Goal: Task Accomplishment & Management: Manage account settings

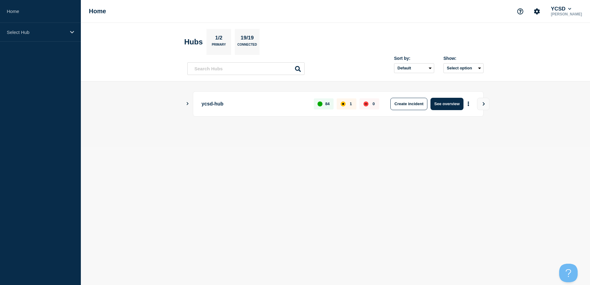
click at [188, 104] on icon "Show Connected Hubs" at bounding box center [188, 103] width 2 height 3
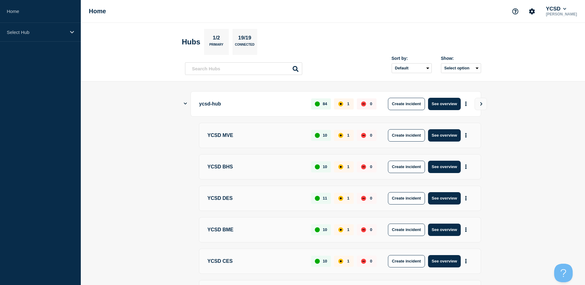
click at [187, 103] on icon "Show Connected Hubs" at bounding box center [185, 104] width 3 height 2
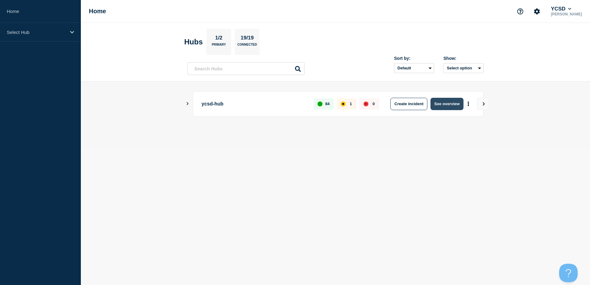
click at [453, 104] on button "See overview" at bounding box center [446, 104] width 33 height 12
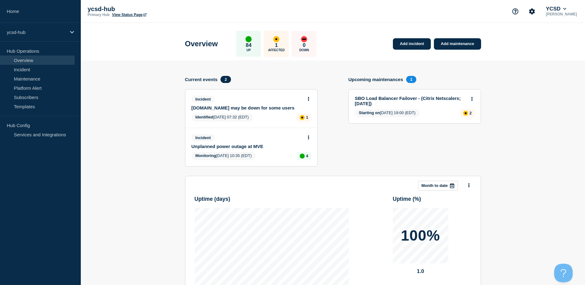
click at [116, 161] on section "Add incident Add maintenance Current events 2 Incident Yorkcountyschools.org ma…" at bounding box center [333, 215] width 504 height 311
click at [365, 157] on section "Upcoming maintenances 1 SBO Load Balancer Failover - (Citrix Netscalers; Septem…" at bounding box center [415, 126] width 133 height 100
click at [127, 80] on section "Add incident Add maintenance Current events 2 Incident Yorkcountyschools.org ma…" at bounding box center [333, 215] width 504 height 311
click at [237, 105] on div "Incident Yorkcountyschools.org may be down for some users" at bounding box center [249, 103] width 114 height 15
click at [238, 108] on link "[DOMAIN_NAME] may be down for some users" at bounding box center [247, 107] width 111 height 5
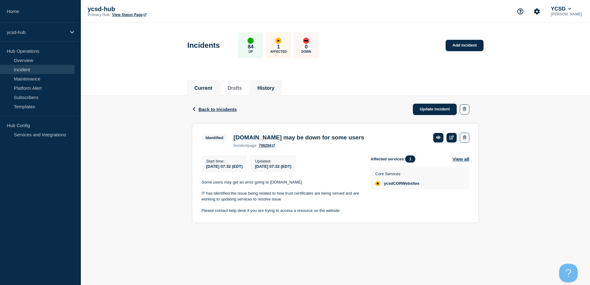
click at [274, 86] on button "History" at bounding box center [265, 88] width 17 height 6
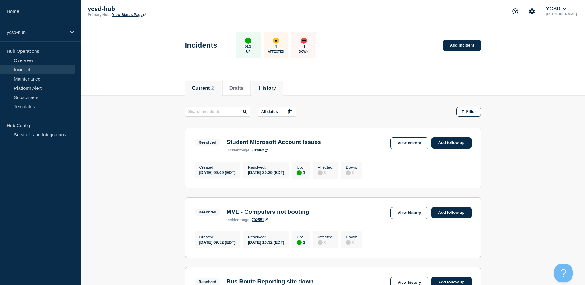
click at [209, 86] on button "Current 2" at bounding box center [203, 88] width 22 height 6
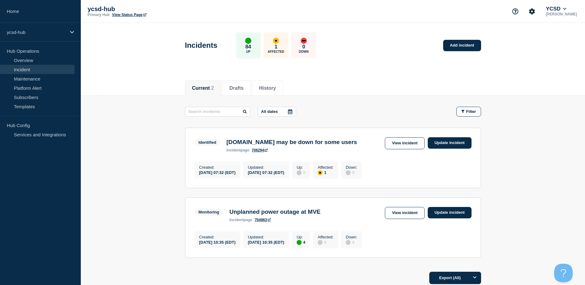
click at [258, 152] on link "706294" at bounding box center [260, 150] width 16 height 4
click at [391, 139] on link "View incident" at bounding box center [405, 143] width 40 height 12
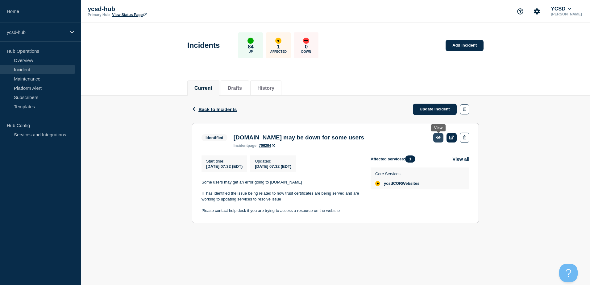
click at [441, 139] on link at bounding box center [438, 138] width 10 height 10
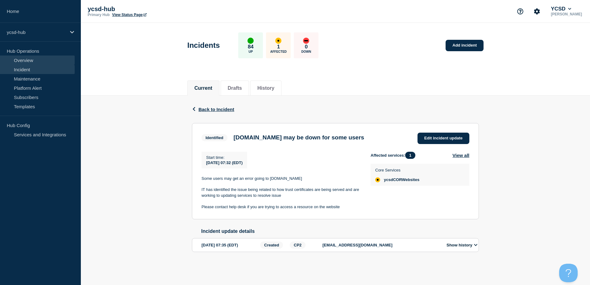
click at [29, 63] on link "Overview" at bounding box center [37, 60] width 75 height 9
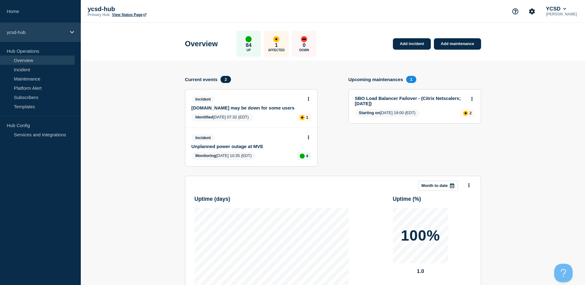
click at [36, 32] on p "ycsd-hub" at bounding box center [36, 32] width 59 height 5
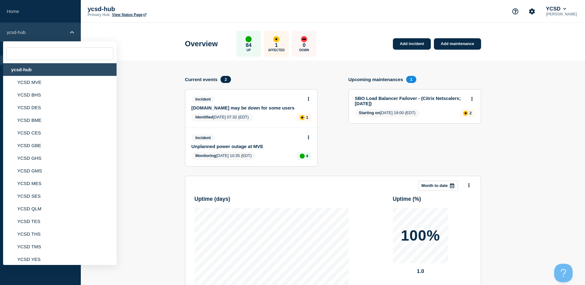
click at [36, 32] on p "ycsd-hub" at bounding box center [36, 32] width 59 height 5
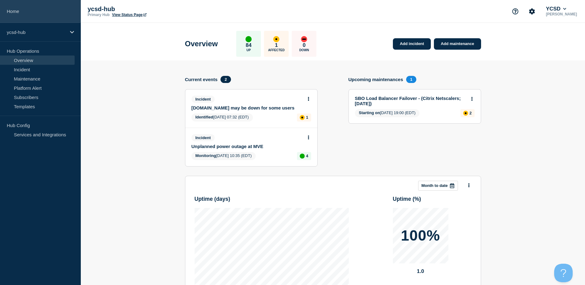
click at [33, 9] on link "Home" at bounding box center [40, 11] width 81 height 23
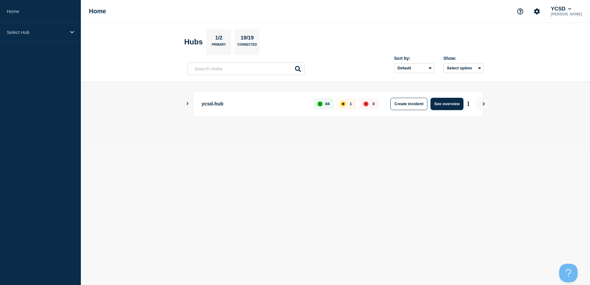
click at [187, 103] on icon "Show Connected Hubs" at bounding box center [187, 103] width 4 height 3
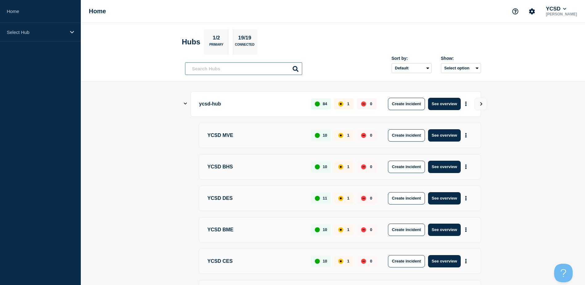
click at [234, 70] on input "text" at bounding box center [243, 68] width 117 height 13
click at [181, 99] on main "ycsd-hub 84 1 0 Create incident See overview YCSD MVE 10 1 0 Create incident Se…" at bounding box center [333, 282] width 504 height 402
click at [465, 102] on button "More actions" at bounding box center [466, 103] width 8 height 11
click at [465, 102] on icon "More actions" at bounding box center [466, 104] width 2 height 5
click at [186, 103] on icon "Show Connected Hubs" at bounding box center [185, 104] width 3 height 2
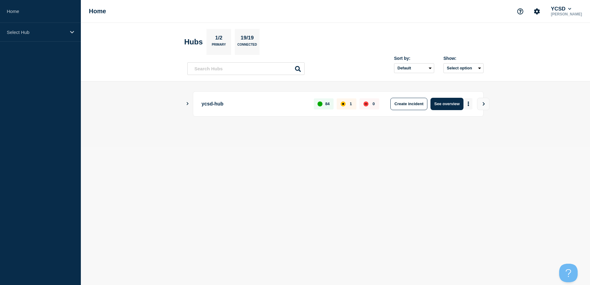
click at [470, 105] on button "More actions" at bounding box center [468, 103] width 8 height 11
click at [464, 121] on button "Create maintenance" at bounding box center [467, 122] width 42 height 5
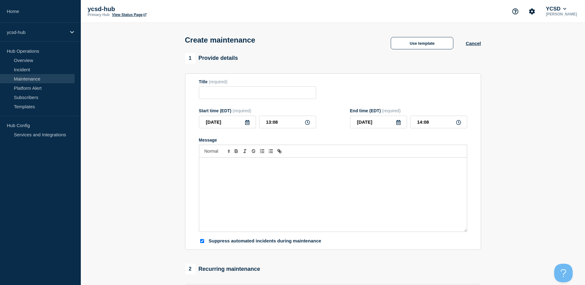
checkbox input "true"
click at [432, 45] on button "Use template" at bounding box center [422, 43] width 63 height 12
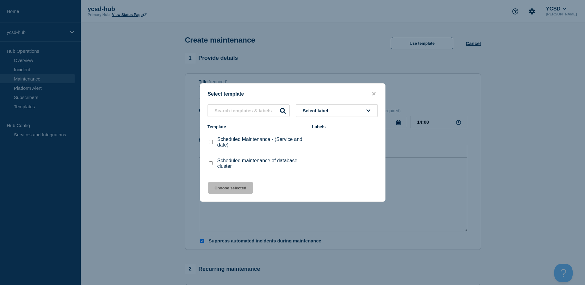
click at [210, 143] on input "Scheduled Maintenance - (Service and date) checkbox" at bounding box center [211, 142] width 4 height 4
checkbox input "true"
click at [234, 190] on button "Choose selected" at bounding box center [230, 188] width 45 height 12
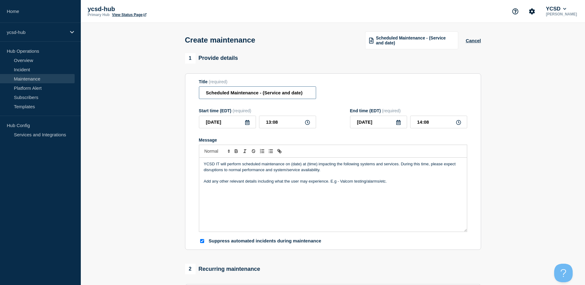
drag, startPoint x: 205, startPoint y: 94, endPoint x: 259, endPoint y: 100, distance: 53.7
click at [259, 99] on input "Scheduled Maintenance - (Service and date)" at bounding box center [257, 92] width 117 height 13
type input "Monthly Windows Patches - (Transportation Apps and LaserFiche: [DATE])"
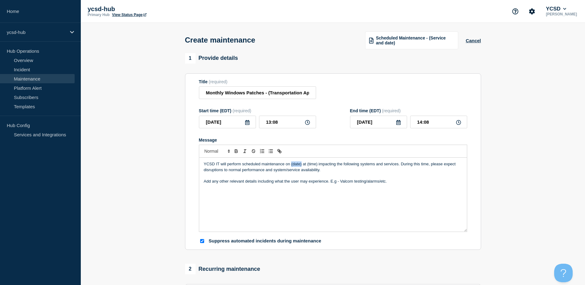
drag, startPoint x: 291, startPoint y: 167, endPoint x: 301, endPoint y: 168, distance: 10.3
click at [301, 168] on p "YCSD IT will perform scheduled maintenance on (date) at (time) impacting the fo…" at bounding box center [333, 166] width 259 height 11
click at [251, 124] on input "2025-09-02" at bounding box center [227, 122] width 57 height 13
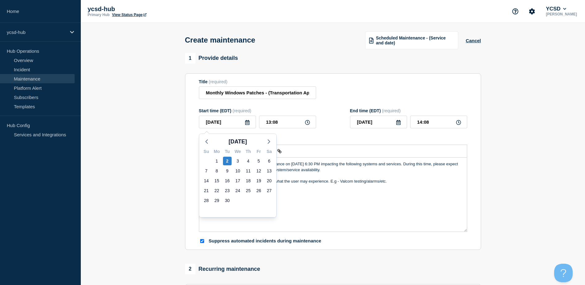
click at [247, 125] on icon at bounding box center [247, 122] width 5 height 5
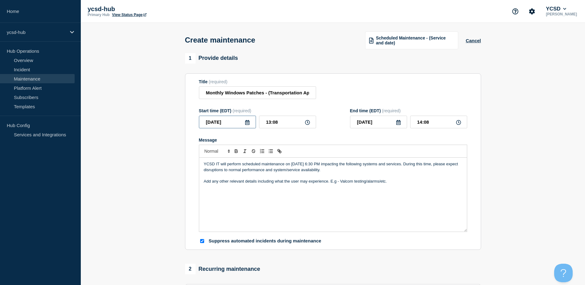
click at [250, 124] on input "2025-09-02" at bounding box center [227, 122] width 57 height 13
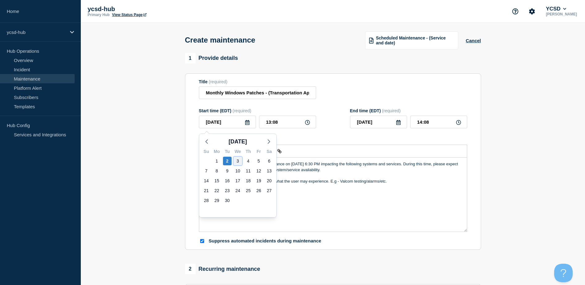
click at [238, 162] on div "3" at bounding box center [238, 161] width 9 height 9
type input "2025-09-03"
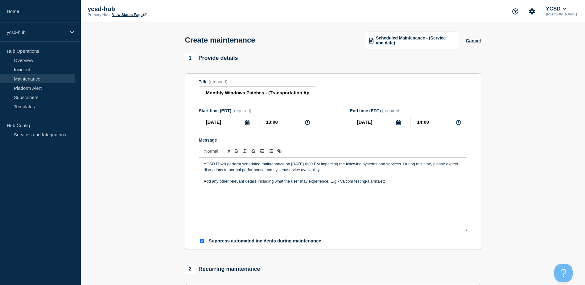
click at [304, 124] on input "13:08" at bounding box center [287, 122] width 57 height 13
click at [309, 123] on icon at bounding box center [307, 122] width 5 height 5
drag, startPoint x: 285, startPoint y: 124, endPoint x: 217, endPoint y: 120, distance: 68.0
click at [220, 126] on div "2025-09-03 13:08" at bounding box center [257, 122] width 117 height 13
type input "18:30"
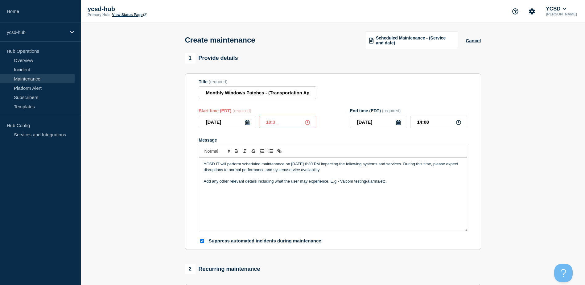
type input "19:30"
click at [327, 122] on div "Start time (EDT) (required) 2025-09-03 18:30 End time (EDT) (required) 2025-09-…" at bounding box center [333, 118] width 268 height 20
click at [353, 172] on p "YCSD IT will perform scheduled maintenance on September 3rd at 6:30 PM impactin…" at bounding box center [333, 166] width 259 height 11
drag, startPoint x: 201, startPoint y: 183, endPoint x: 399, endPoint y: 186, distance: 197.2
click at [399, 186] on div "YCSD IT will perform scheduled maintenance on September 3rd at 6:30 PM impactin…" at bounding box center [333, 195] width 268 height 74
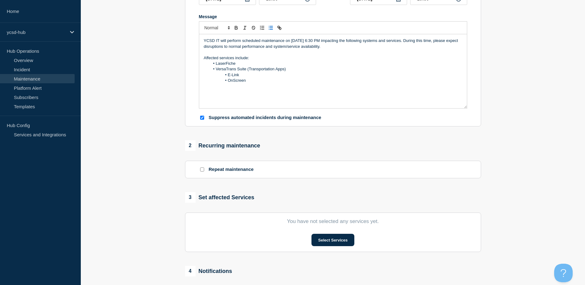
scroll to position [154, 0]
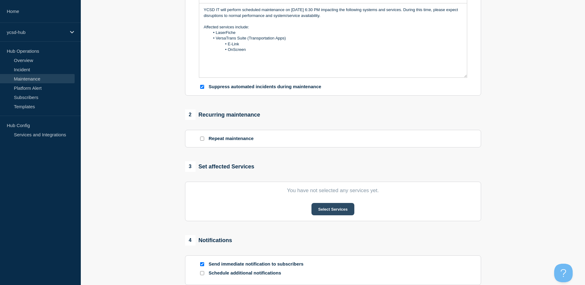
click at [317, 212] on button "Select Services" at bounding box center [333, 209] width 43 height 12
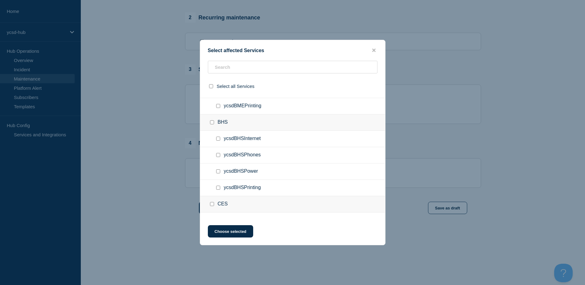
scroll to position [0, 0]
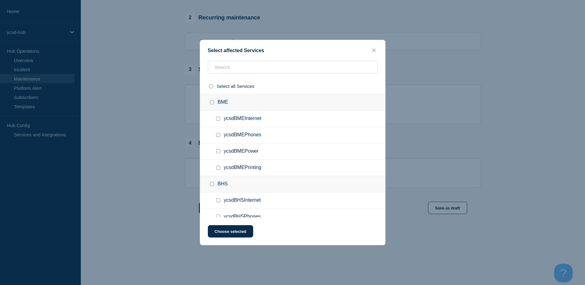
click at [307, 101] on div "BME" at bounding box center [292, 102] width 185 height 17
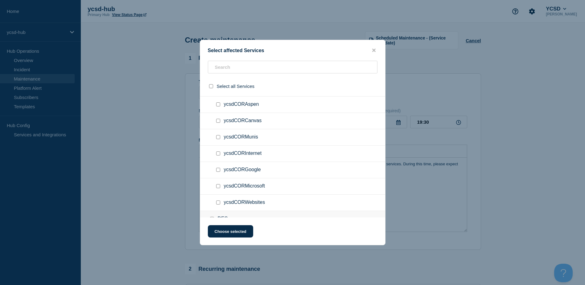
scroll to position [370, 0]
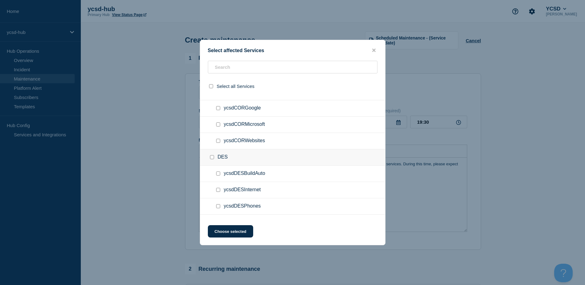
click at [219, 140] on input "ycsdCORWebsites checkbox" at bounding box center [218, 141] width 4 height 4
checkbox input "true"
click at [235, 232] on button "Choose selected" at bounding box center [230, 231] width 45 height 12
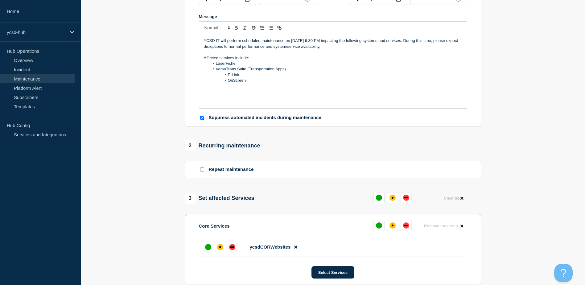
scroll to position [185, 0]
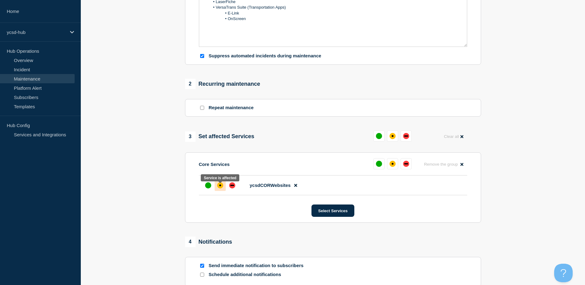
click at [218, 189] on div "affected" at bounding box center [220, 185] width 6 height 6
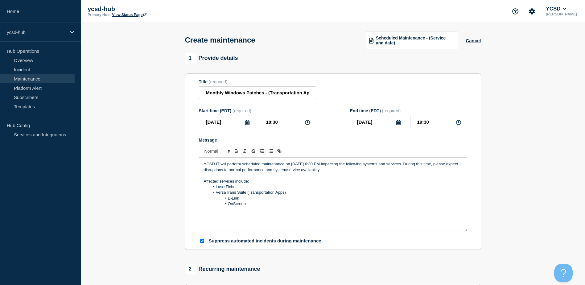
scroll to position [288, 0]
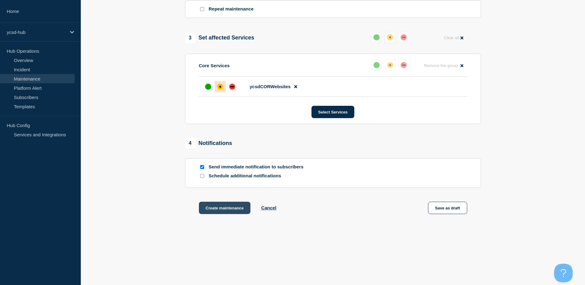
click at [230, 208] on button "Create maintenance" at bounding box center [225, 208] width 52 height 12
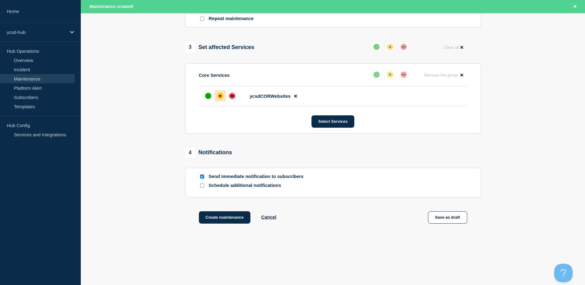
scroll to position [301, 0]
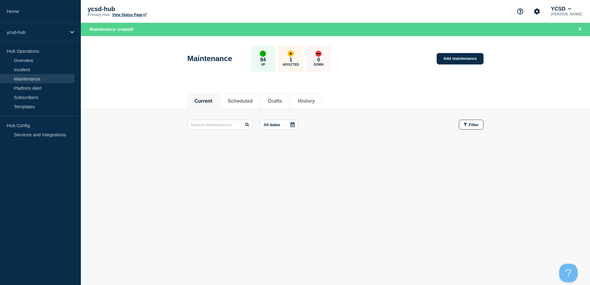
click at [197, 174] on div "Current Scheduled Drafts History Current Scheduled Drafts History All dates Fil…" at bounding box center [335, 139] width 509 height 105
click at [23, 63] on link "Overview" at bounding box center [37, 60] width 75 height 9
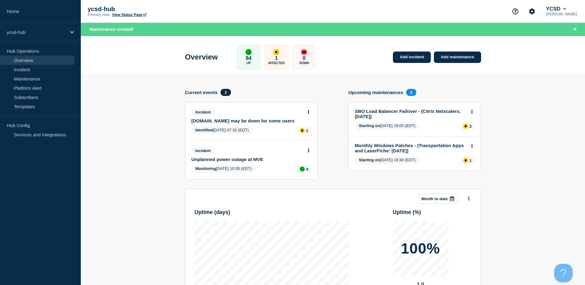
click at [139, 134] on section "Add incident Add maintenance Current events 2 Incident [DOMAIN_NAME] may be dow…" at bounding box center [333, 228] width 504 height 311
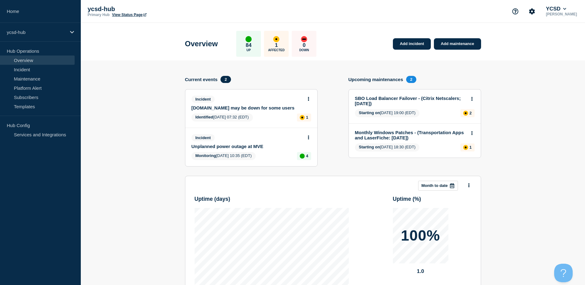
click at [136, 93] on section "Add incident Add maintenance Current events 2 Incident [DOMAIN_NAME] may be dow…" at bounding box center [333, 215] width 504 height 311
click at [68, 189] on aside "Home ycsd-hub Hub Operations Overview Incident Maintenance Platform Alert Subsc…" at bounding box center [40, 142] width 81 height 285
click at [40, 135] on link "Services and Integrations" at bounding box center [37, 134] width 75 height 9
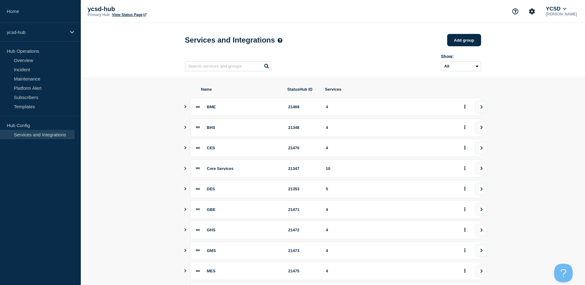
click at [184, 107] on button "Show services" at bounding box center [185, 107] width 3 height 18
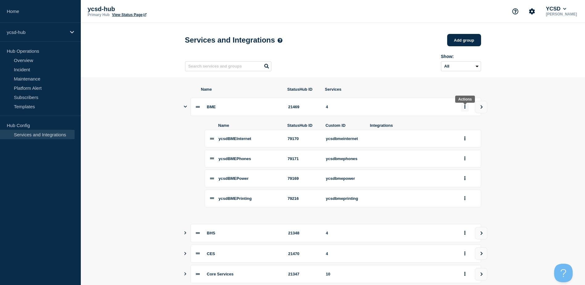
click at [465, 112] on button "group actions" at bounding box center [465, 107] width 8 height 10
click at [502, 113] on section "Name StatusHub ID Services BME 21469 4 Name StatusHub ID Custom ID Integrations…" at bounding box center [333, 262] width 504 height 371
click at [185, 109] on icon "Show services" at bounding box center [185, 107] width 3 height 4
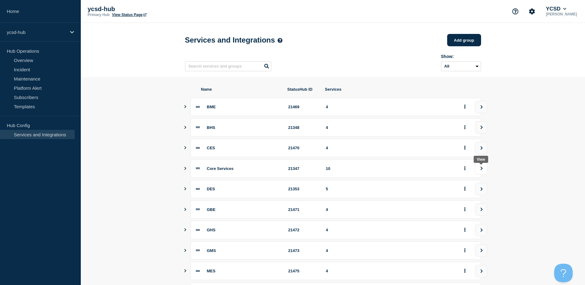
click at [477, 171] on button "view group" at bounding box center [481, 168] width 12 height 12
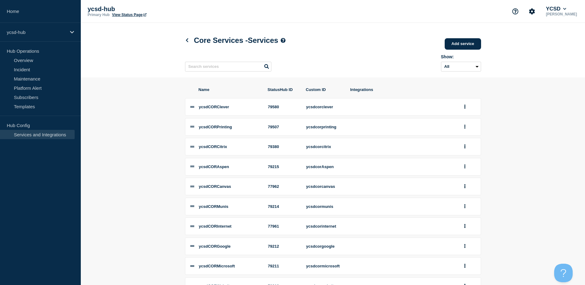
click at [186, 44] on h1 "Core Services - Services" at bounding box center [235, 40] width 101 height 9
click at [186, 41] on icon at bounding box center [187, 40] width 2 height 4
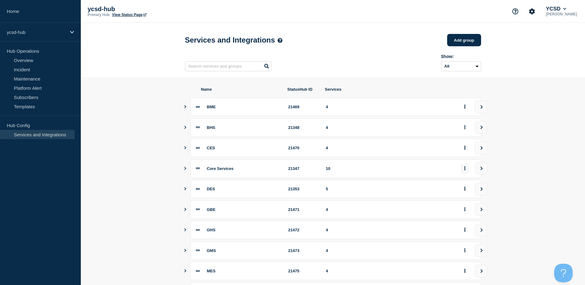
click at [464, 169] on button "group actions" at bounding box center [465, 169] width 8 height 10
click at [520, 179] on section "Name StatusHub ID Services BME 21469 4 BHS 21348 4 CES 21470 4 Core Services 21…" at bounding box center [333, 209] width 504 height 265
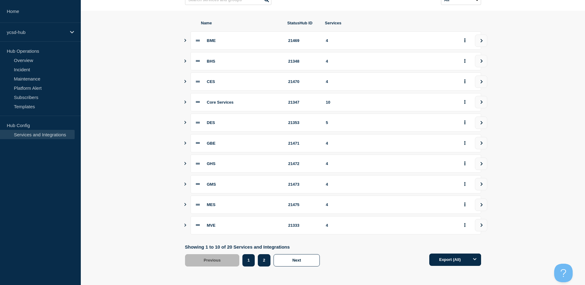
click at [264, 258] on button "2" at bounding box center [264, 260] width 13 height 12
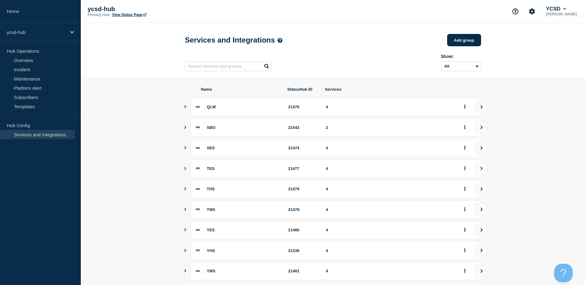
scroll to position [69, 0]
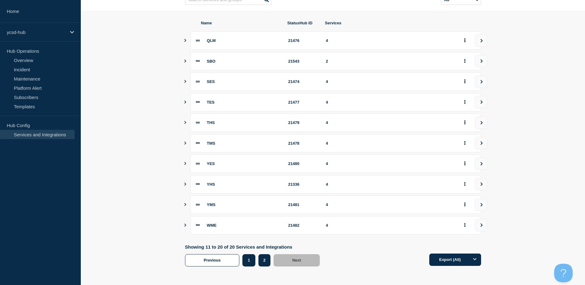
click at [247, 262] on button "1" at bounding box center [249, 260] width 13 height 12
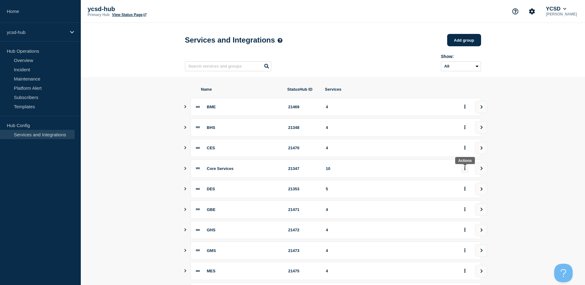
click at [465, 170] on icon "group actions" at bounding box center [465, 168] width 2 height 4
click at [505, 200] on section "Name StatusHub ID Services BME 21469 4 BHS 21348 4 CES 21470 4 Core Services 21…" at bounding box center [333, 209] width 504 height 265
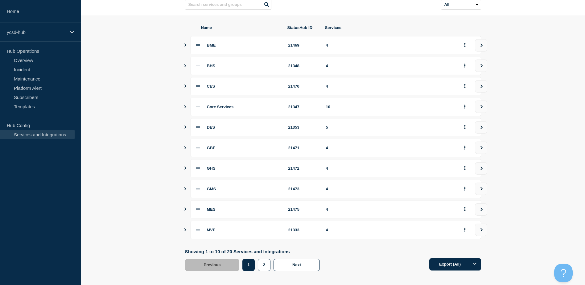
scroll to position [69, 0]
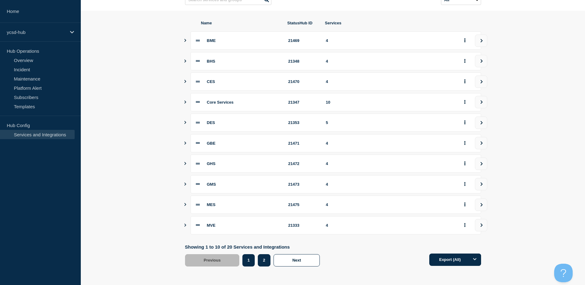
click at [263, 259] on button "2" at bounding box center [264, 260] width 13 height 12
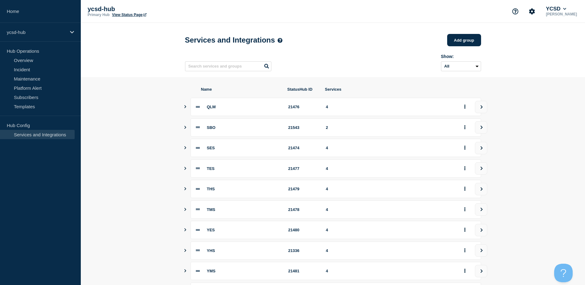
scroll to position [69, 0]
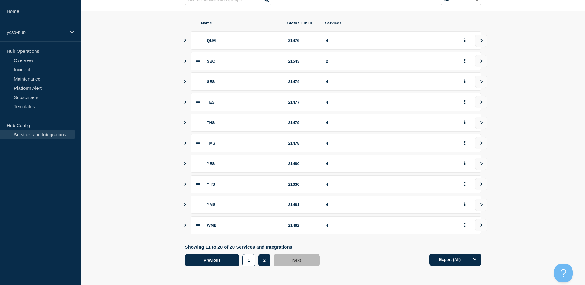
click at [224, 261] on button "Previous" at bounding box center [212, 260] width 55 height 12
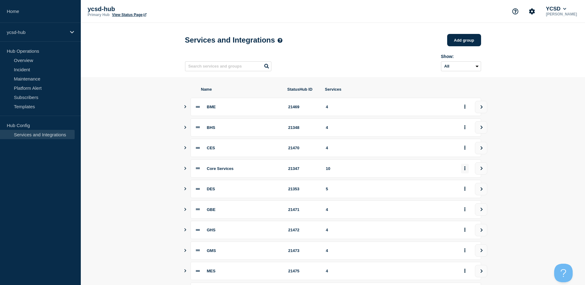
click at [466, 170] on button "group actions" at bounding box center [465, 169] width 8 height 10
click at [463, 214] on button "Top" at bounding box center [468, 212] width 31 height 10
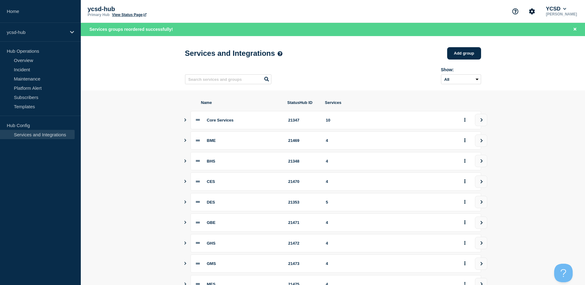
click at [133, 126] on section "Name StatusHub ID Services Core Services 21347 10 BME 21469 4 BHS 21348 4 CES 2…" at bounding box center [333, 222] width 504 height 265
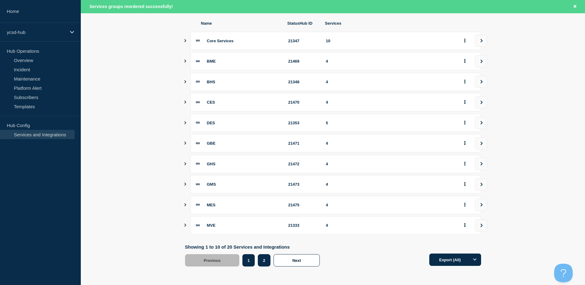
click at [264, 259] on button "2" at bounding box center [264, 260] width 13 height 12
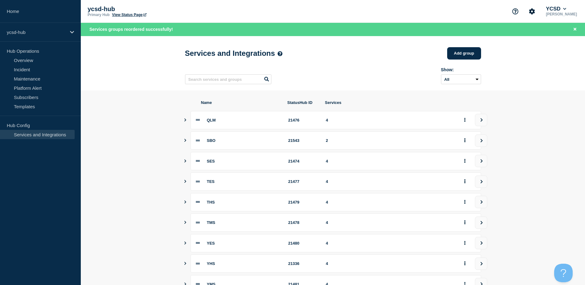
scroll to position [82, 0]
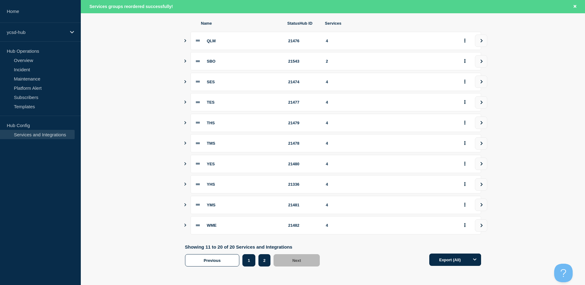
click at [252, 262] on button "1" at bounding box center [249, 260] width 13 height 12
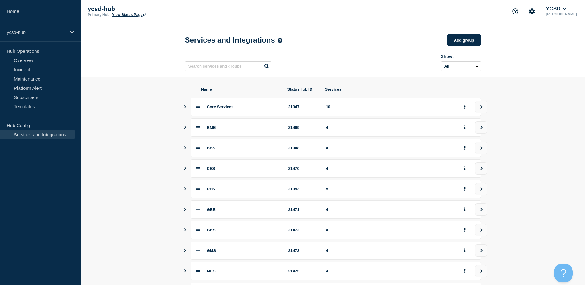
scroll to position [69, 0]
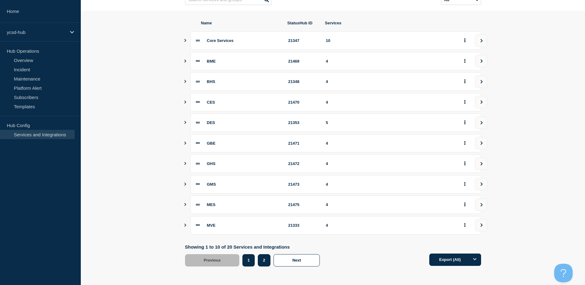
click at [262, 259] on button "2" at bounding box center [264, 260] width 13 height 12
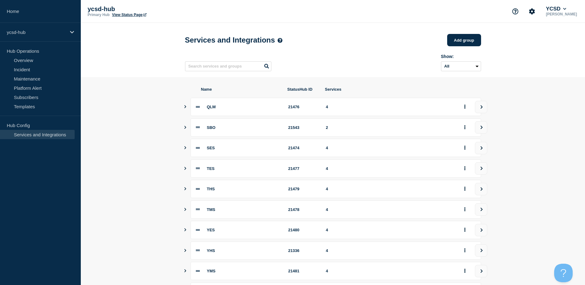
scroll to position [69, 0]
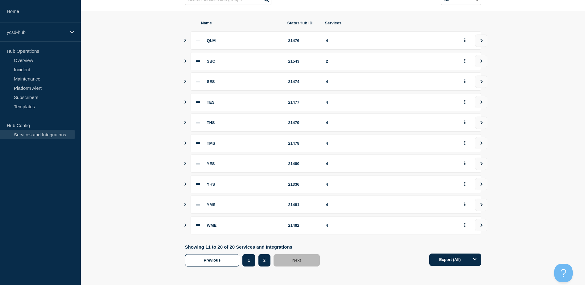
click at [251, 260] on button "1" at bounding box center [249, 260] width 13 height 12
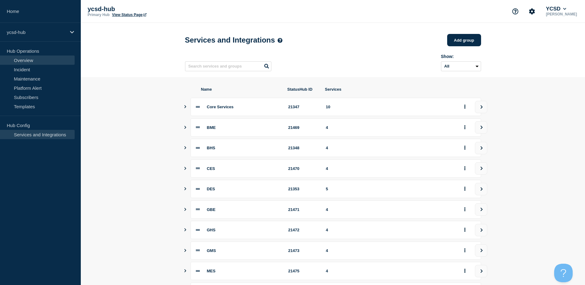
click at [31, 59] on link "Overview" at bounding box center [37, 60] width 75 height 9
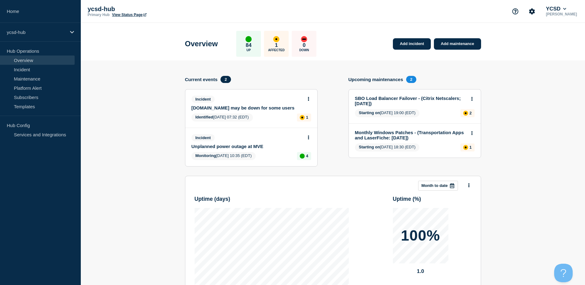
click at [99, 116] on section "Add incident Add maintenance Current events 2 Incident [DOMAIN_NAME] may be dow…" at bounding box center [333, 215] width 504 height 311
click at [579, 109] on section "Add incident Add maintenance Current events 2 Incident [DOMAIN_NAME] may be dow…" at bounding box center [333, 215] width 504 height 311
click at [363, 65] on div "Add incident Add maintenance Current events 2 Incident [DOMAIN_NAME] may be dow…" at bounding box center [333, 215] width 296 height 311
click at [263, 149] on link "Unplanned power outage at MVE" at bounding box center [247, 146] width 111 height 5
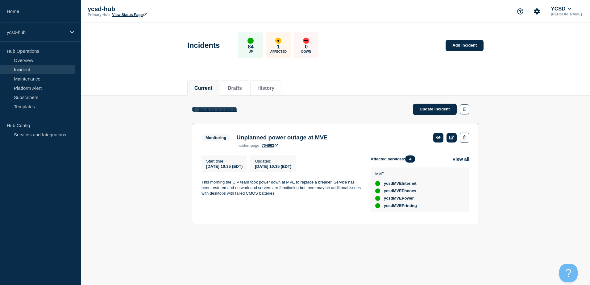
click at [205, 110] on span "Back to Incidents" at bounding box center [217, 109] width 38 height 5
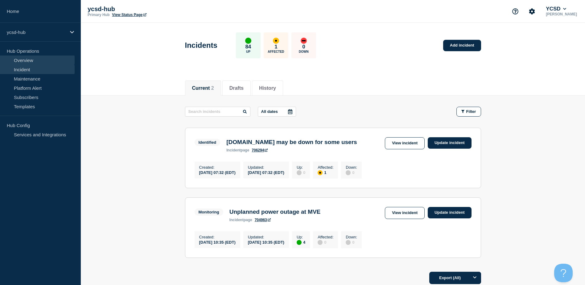
click at [41, 60] on link "Overview" at bounding box center [37, 60] width 75 height 9
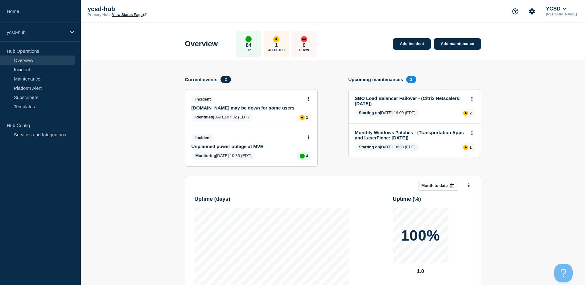
click at [239, 149] on link "Unplanned power outage at MVE" at bounding box center [247, 146] width 111 height 5
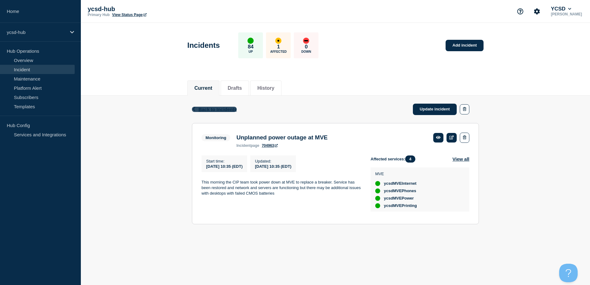
click at [193, 109] on icon "button" at bounding box center [194, 109] width 2 height 4
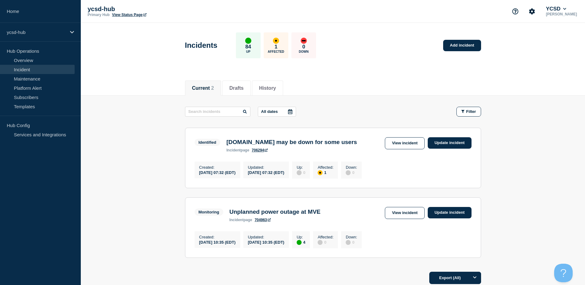
click at [137, 105] on main "All dates Filter Identified 1 Affected [DOMAIN_NAME] may be down for some users…" at bounding box center [333, 182] width 504 height 172
click at [151, 70] on header "Incidents 84 Up 1 Affected 0 Down Add incident" at bounding box center [333, 49] width 504 height 52
click at [153, 73] on header "Incidents 84 Up 1 Affected 0 Down Add incident" at bounding box center [333, 49] width 504 height 52
click at [125, 139] on main "All dates Filter Identified 1 Affected [DOMAIN_NAME] may be down for some users…" at bounding box center [333, 182] width 504 height 172
click at [30, 61] on link "Overview" at bounding box center [37, 60] width 75 height 9
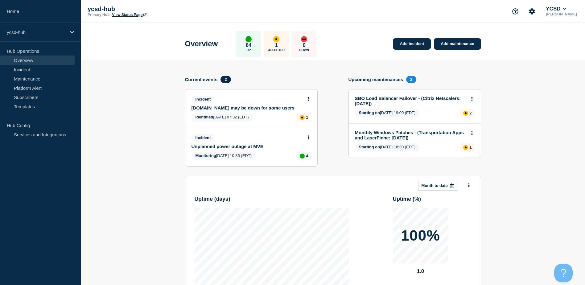
click at [560, 48] on header "Overview 84 Up 1 Affected 0 Down Add incident Add maintenance" at bounding box center [333, 42] width 504 height 38
click at [162, 146] on section "Add incident Add maintenance Current events 2 Incident [DOMAIN_NAME] may be dow…" at bounding box center [333, 215] width 504 height 311
